Goal: Task Accomplishment & Management: Complete application form

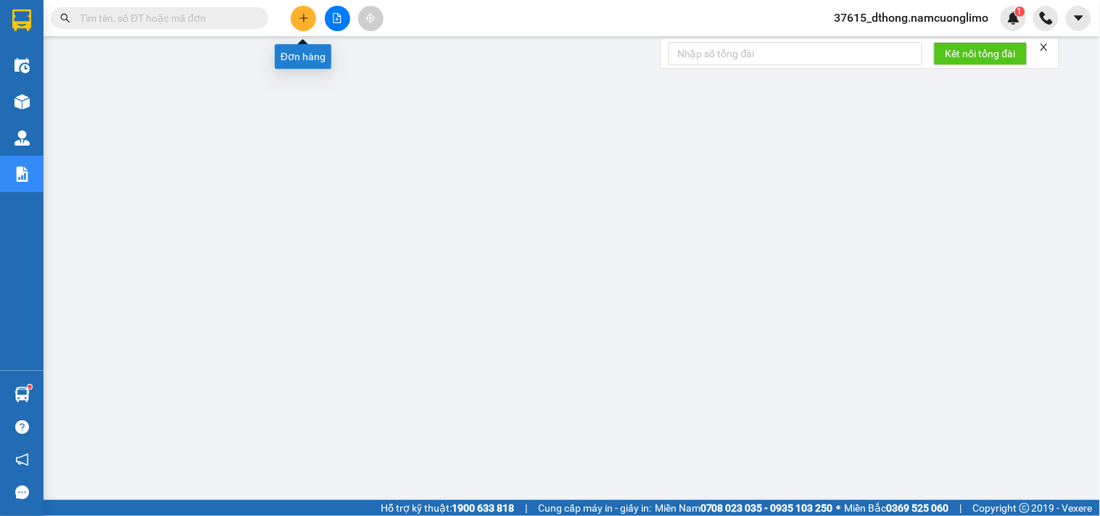
click at [294, 19] on button at bounding box center [303, 18] width 25 height 25
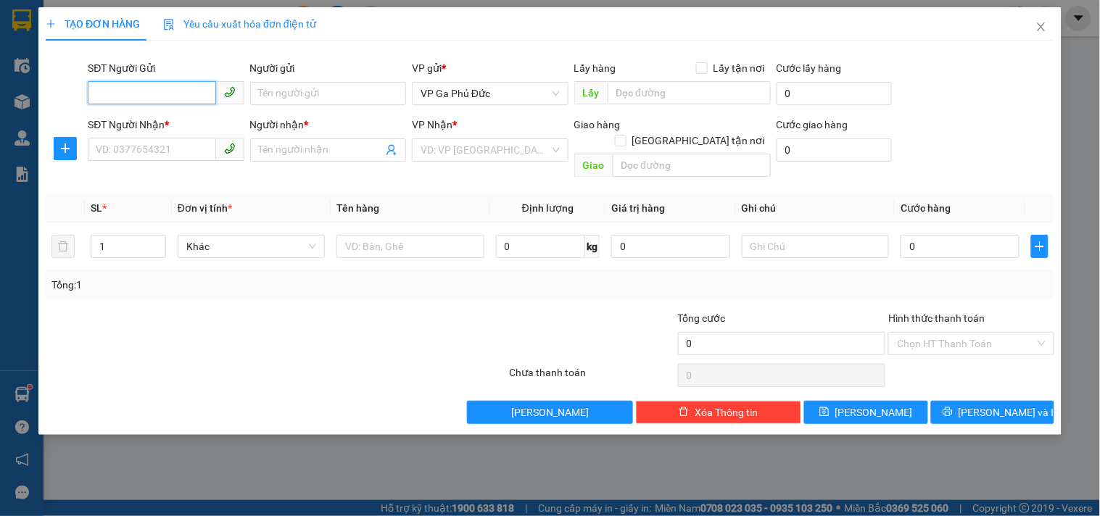
click at [191, 88] on input "SĐT Người Gửi" at bounding box center [152, 92] width 128 height 23
click at [186, 117] on div "0904279359 - BS HƯƠNG" at bounding box center [165, 123] width 139 height 16
type input "0904279359"
type input "BS HƯƠNG"
type input "0904279359"
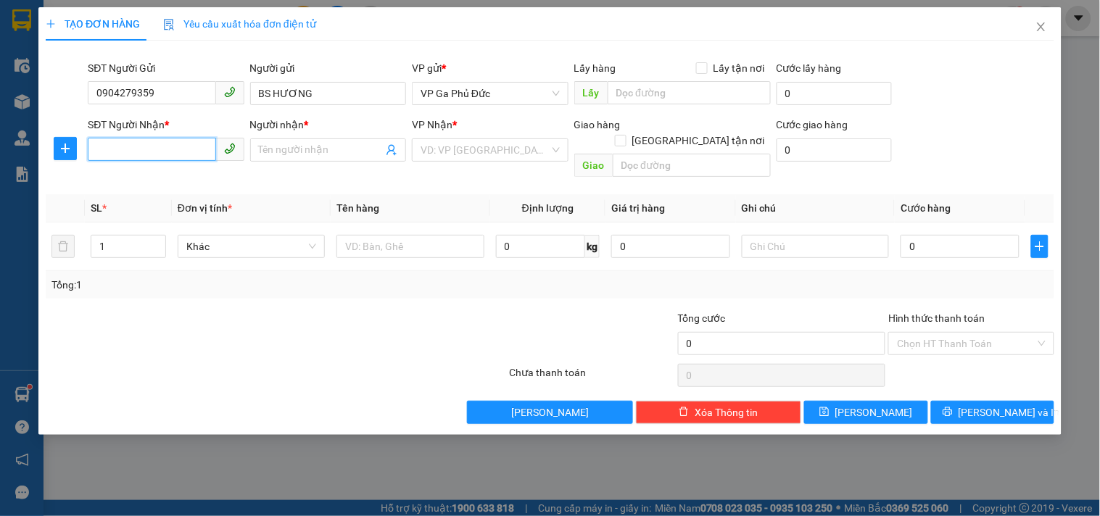
click at [165, 153] on input "SĐT Người Nhận *" at bounding box center [152, 149] width 128 height 23
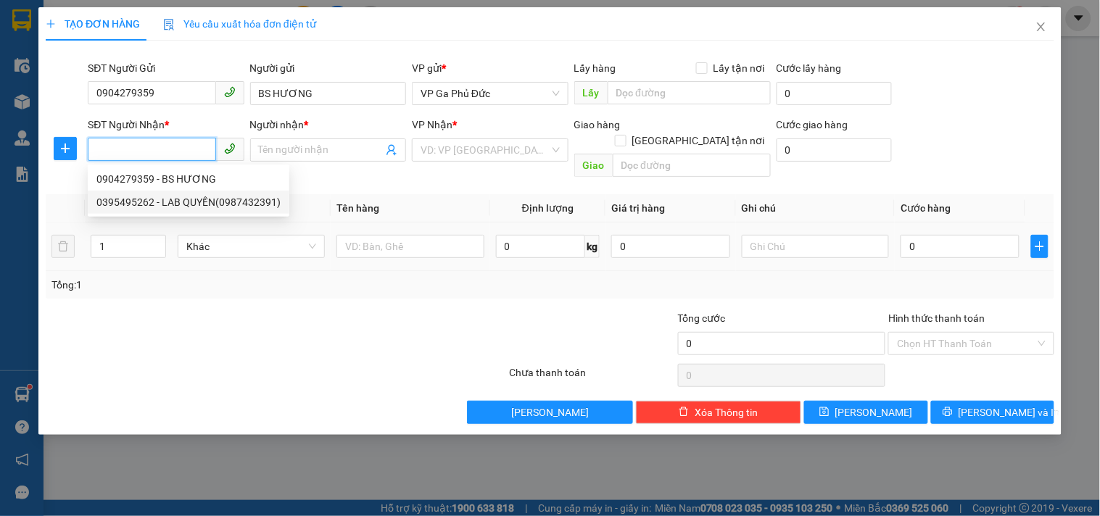
click at [199, 207] on div "0395495262 - LAB QUYỀN(0987432391)" at bounding box center [188, 202] width 184 height 16
type input "0395495262"
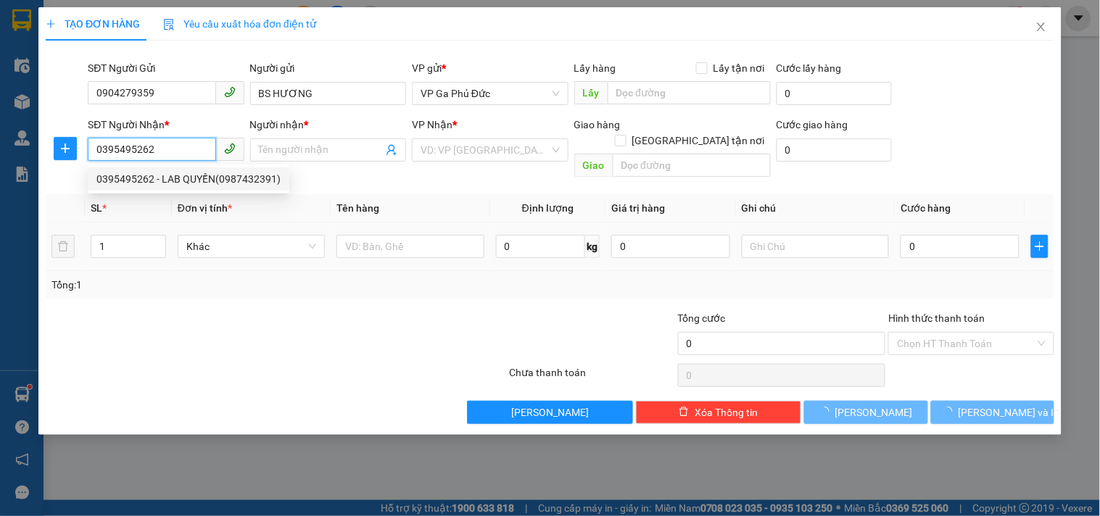
type input "LAB QUYỀN(0987432391)"
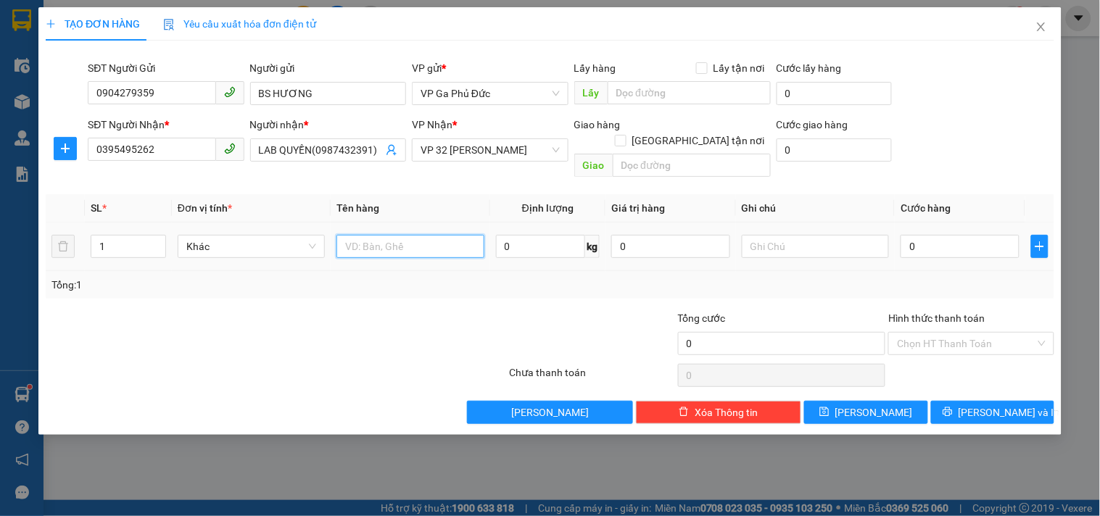
drag, startPoint x: 407, startPoint y: 226, endPoint x: 385, endPoint y: 228, distance: 22.5
click at [397, 235] on input "text" at bounding box center [409, 246] width 147 height 23
type input "MR"
click at [954, 239] on input "0" at bounding box center [959, 246] width 119 height 23
type input "3"
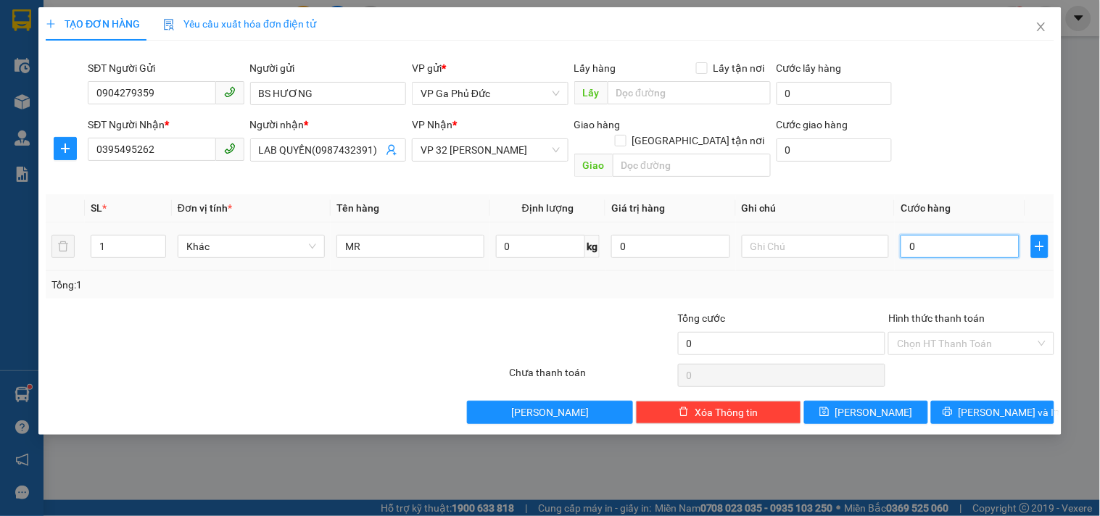
type input "3"
type input "35"
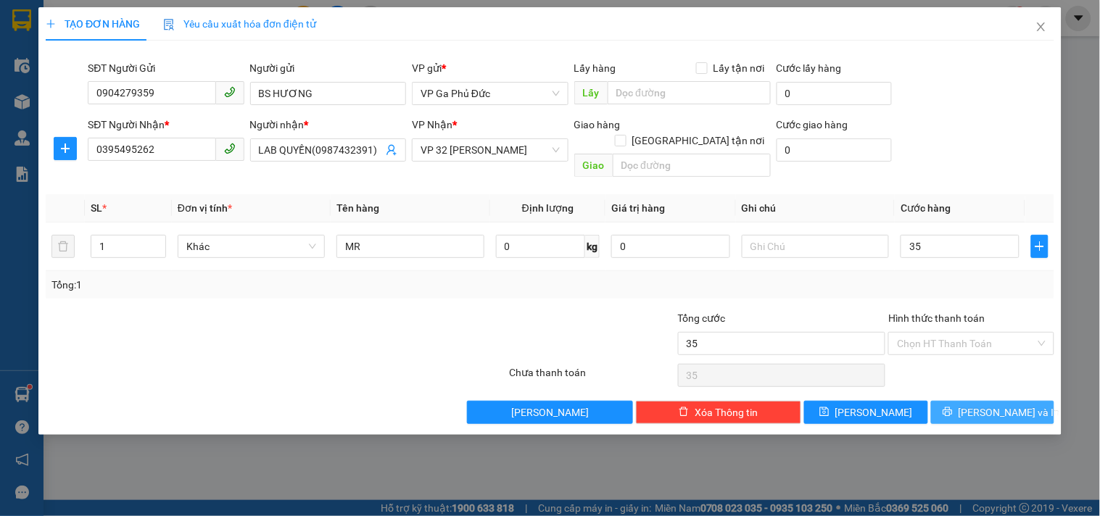
type input "35.000"
click at [1019, 405] on span "[PERSON_NAME] và In" at bounding box center [1009, 413] width 102 height 16
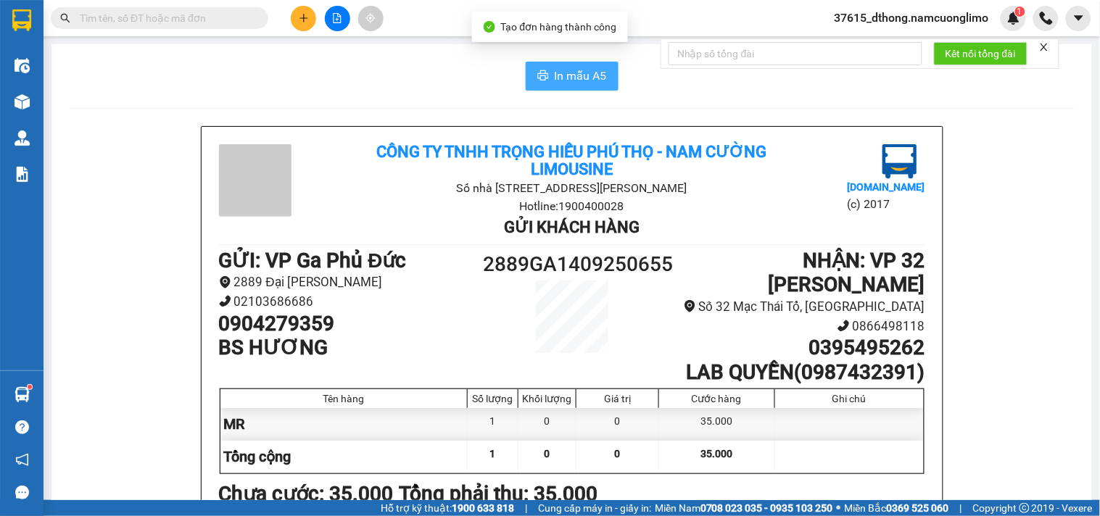
click at [571, 76] on span "In mẫu A5" at bounding box center [581, 76] width 52 height 18
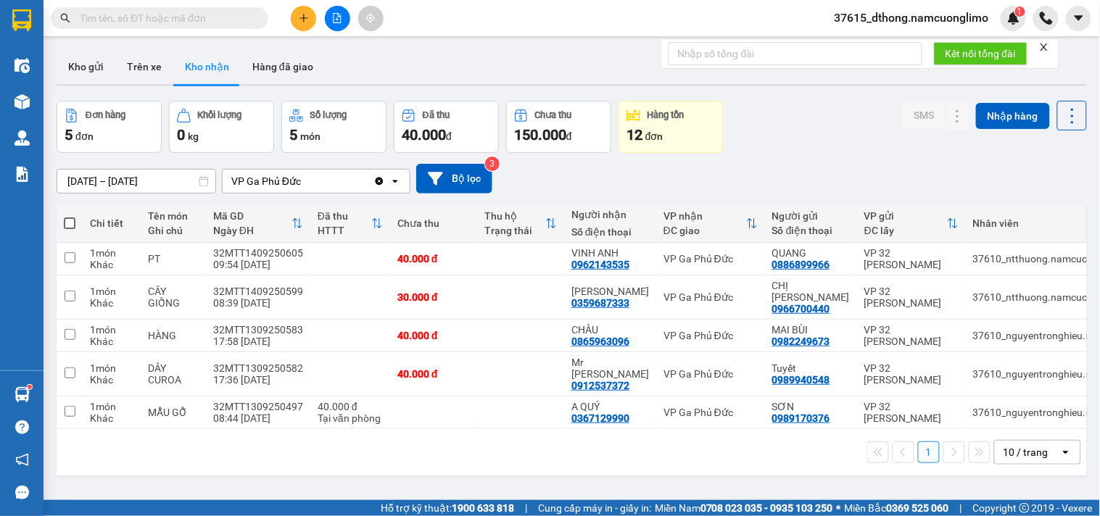
click at [302, 15] on icon "plus" at bounding box center [304, 18] width 10 height 10
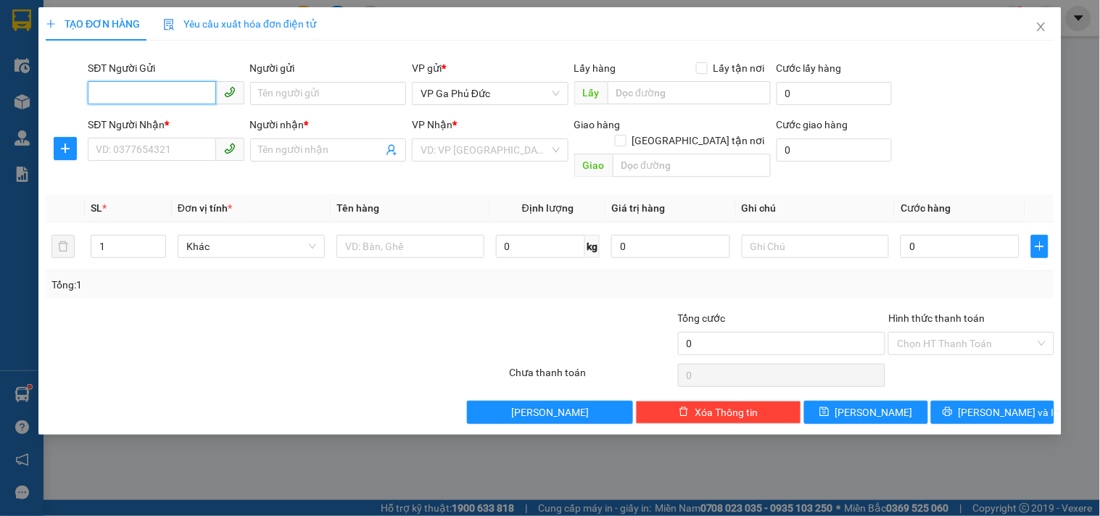
drag, startPoint x: 186, startPoint y: 98, endPoint x: 197, endPoint y: 89, distance: 13.9
click at [196, 89] on input "SĐT Người Gửi" at bounding box center [152, 92] width 128 height 23
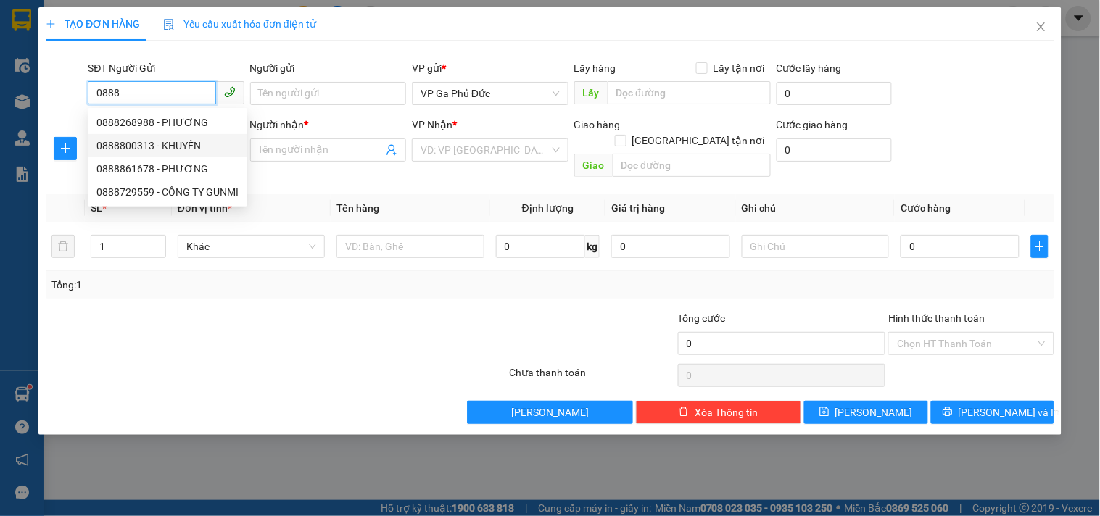
click at [196, 147] on div "0888800313 - KHUYẾN" at bounding box center [167, 146] width 142 height 16
type input "0888800313"
type input "KHUYẾN"
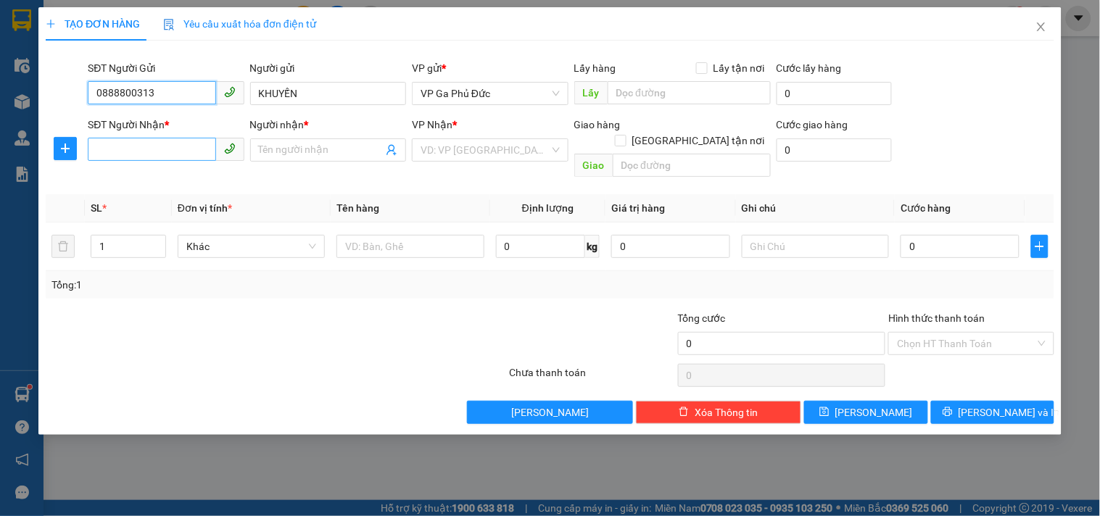
type input "0888800313"
click at [150, 145] on input "SĐT Người Nhận *" at bounding box center [152, 149] width 128 height 23
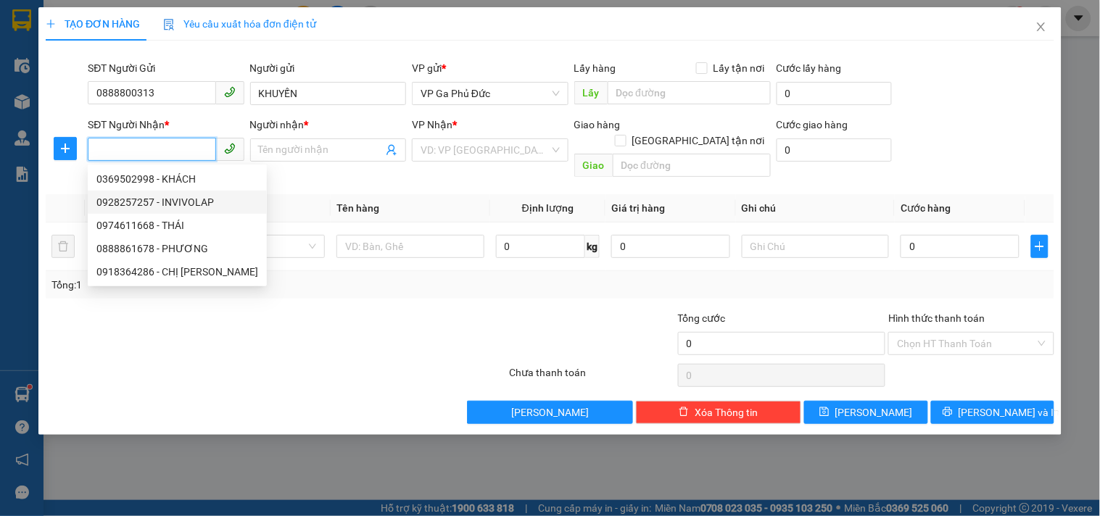
click at [175, 204] on div "0928257257 - INVIVOLAP" at bounding box center [177, 202] width 162 height 16
type input "0928257257"
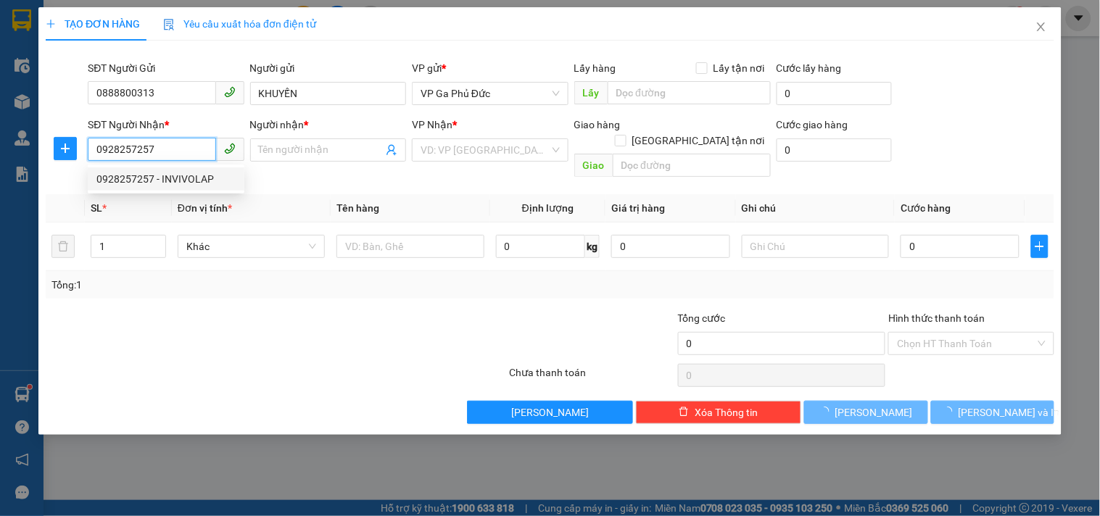
type input "INVIVOLAP"
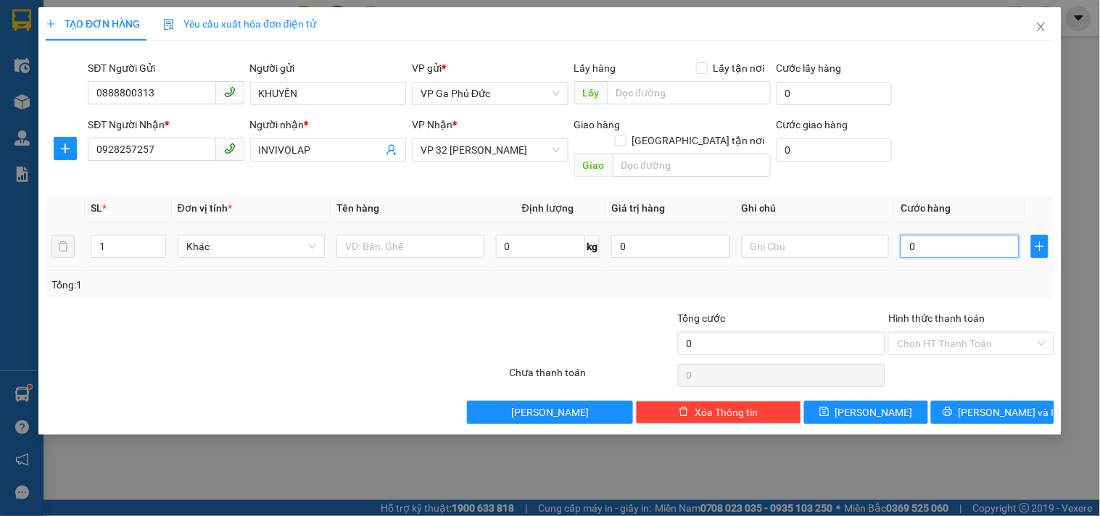
drag, startPoint x: 990, startPoint y: 233, endPoint x: 938, endPoint y: 284, distance: 72.8
click at [988, 235] on input "0" at bounding box center [959, 246] width 119 height 23
click at [388, 235] on input "text" at bounding box center [409, 246] width 147 height 23
type input "MẪU"
click at [956, 235] on input "0" at bounding box center [959, 246] width 119 height 23
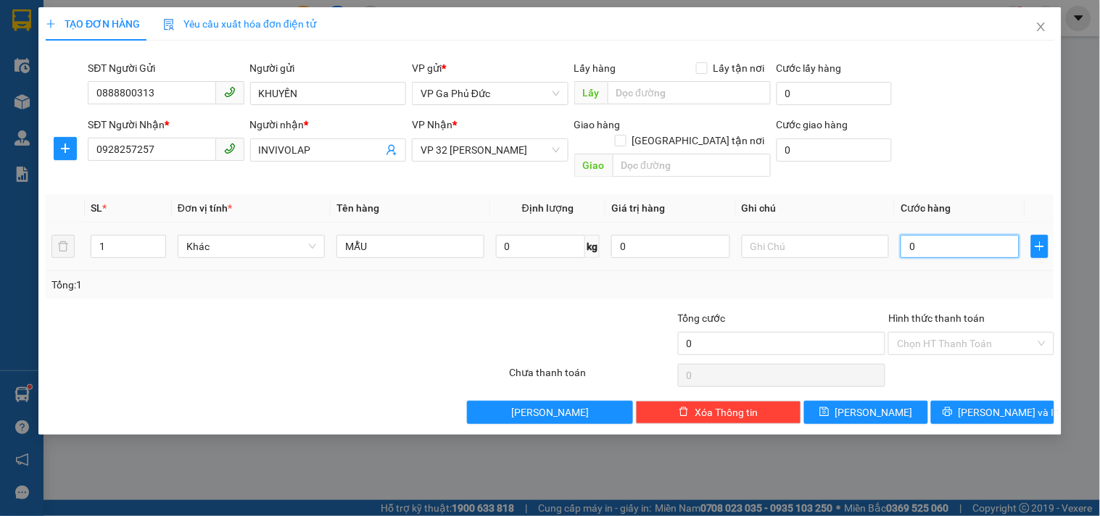
type input "3"
type input "30"
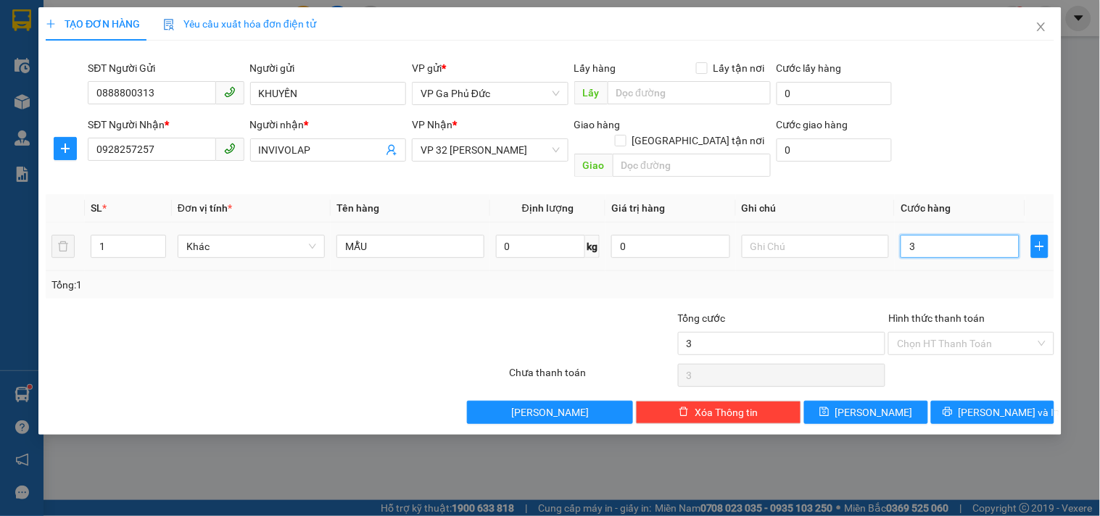
type input "30"
type input "30.000"
click at [996, 405] on span "[PERSON_NAME] và In" at bounding box center [1009, 413] width 102 height 16
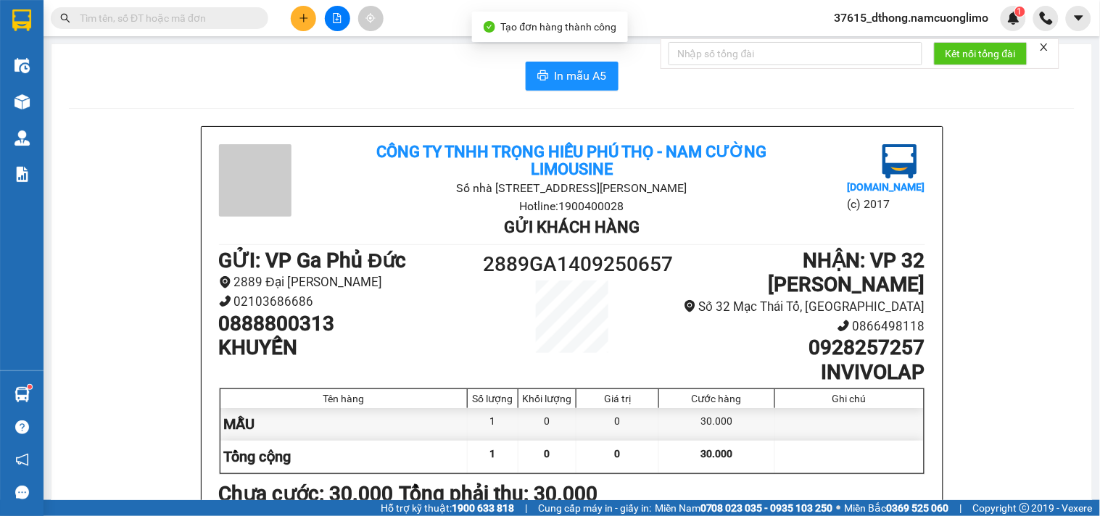
click at [576, 55] on div "In mẫu A5 Công ty TNHH Trọng Hiếu [GEOGRAPHIC_DATA] - [GEOGRAPHIC_DATA] Số nhà …" at bounding box center [571, 408] width 1040 height 729
click at [576, 70] on span "In mẫu A5" at bounding box center [581, 76] width 52 height 18
